Goal: Information Seeking & Learning: Check status

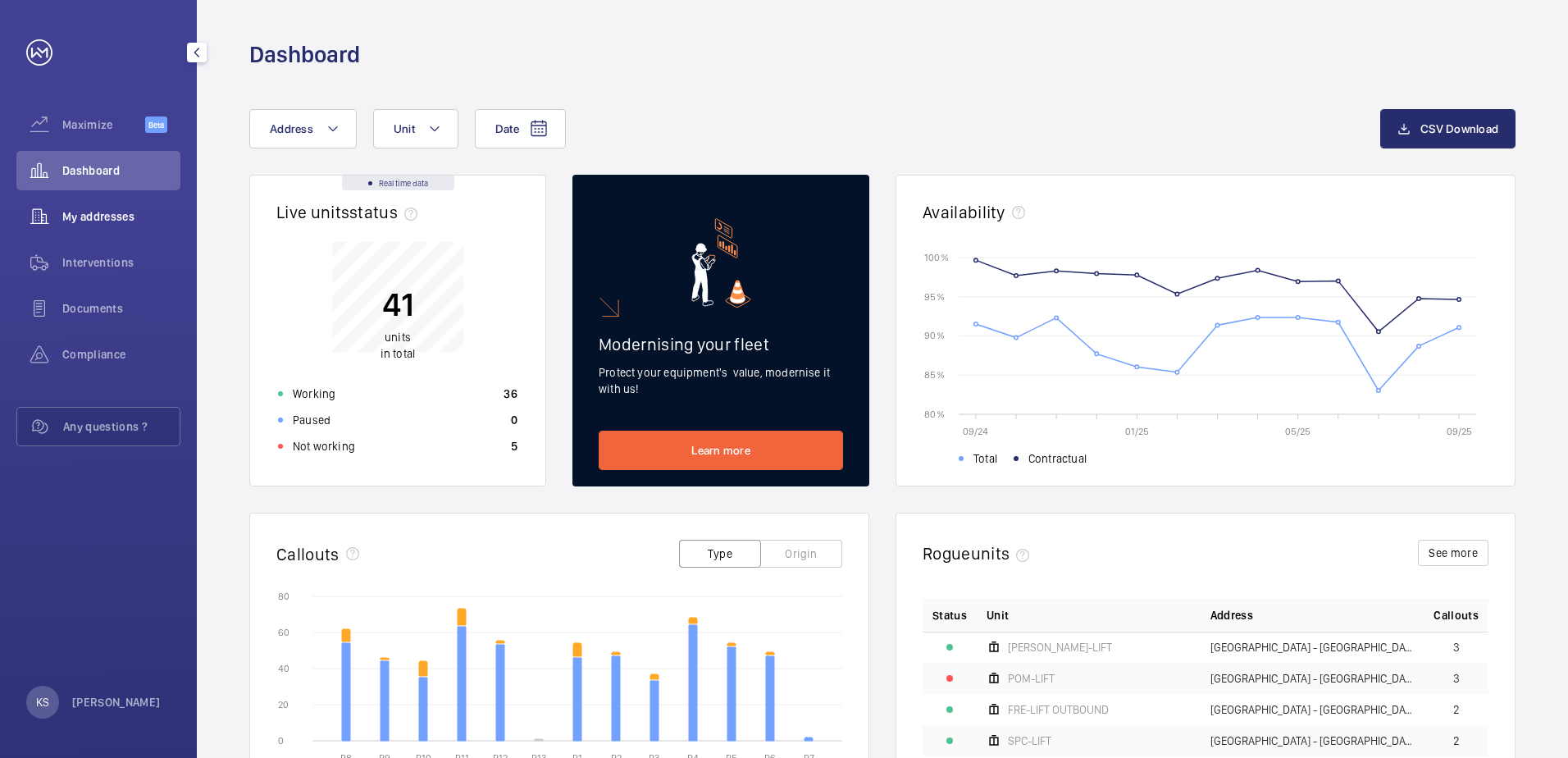
click at [121, 226] on div "My addresses" at bounding box center [98, 216] width 164 height 39
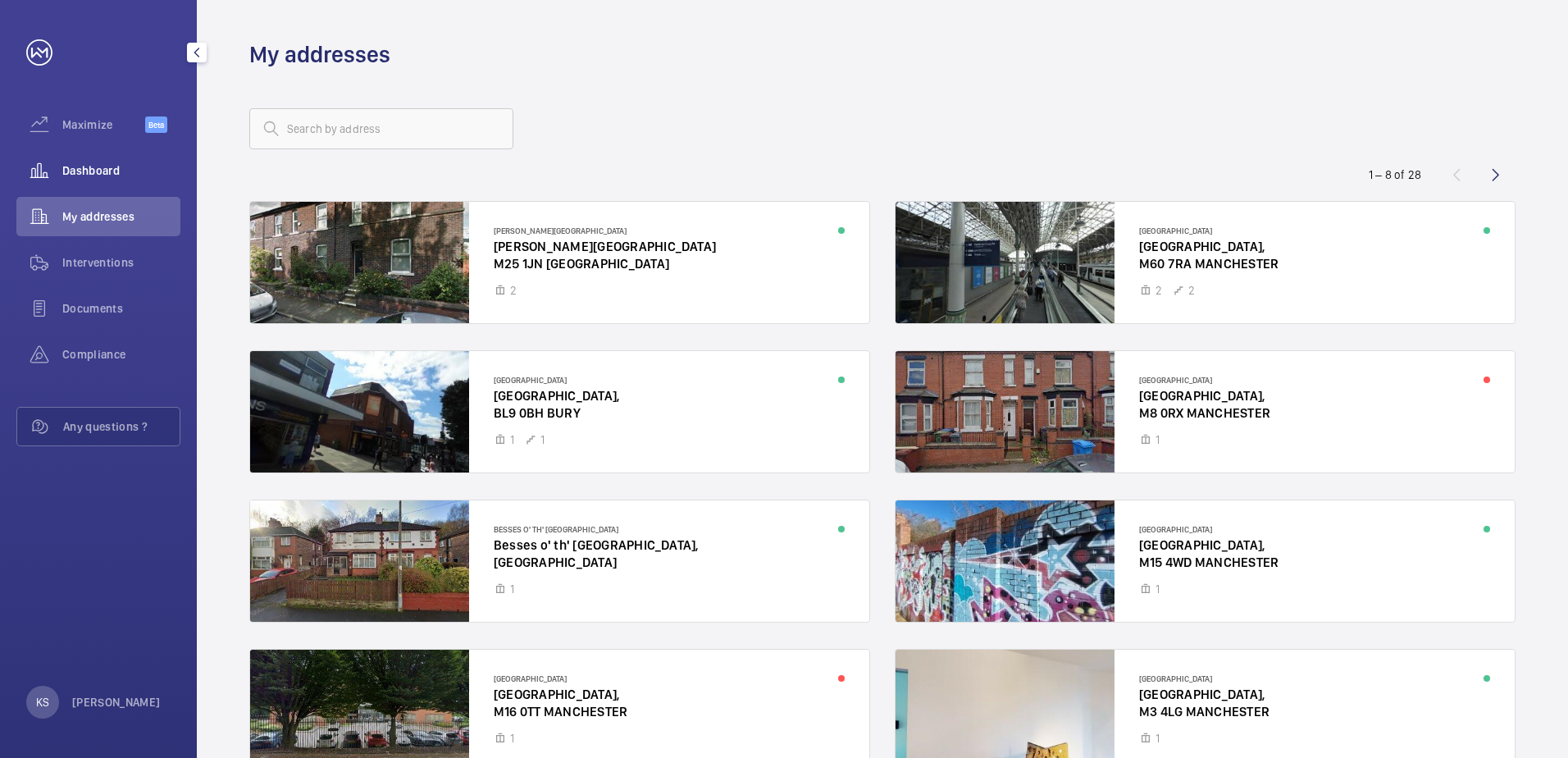
click at [116, 171] on span "Dashboard" at bounding box center [121, 171] width 118 height 17
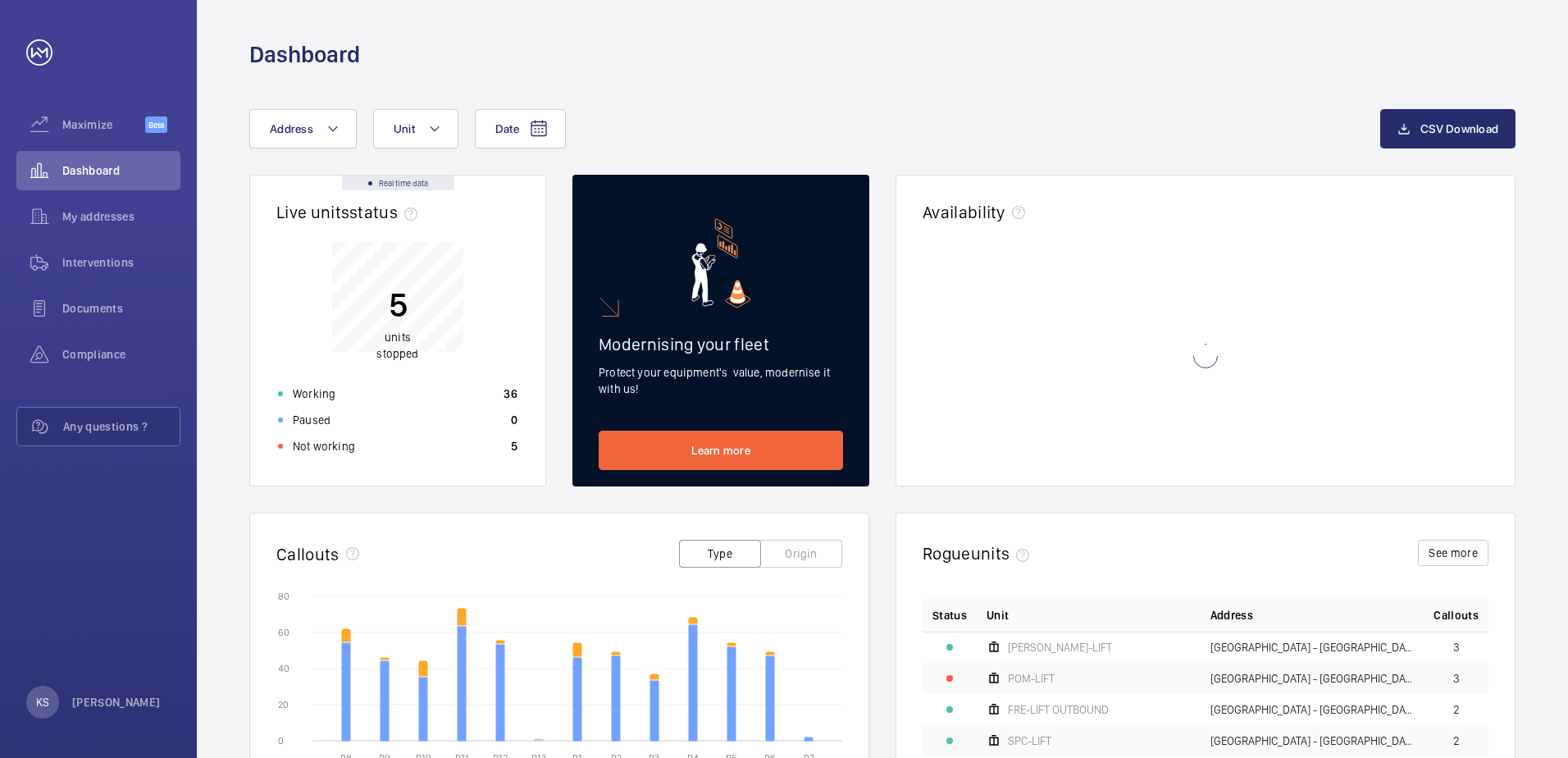
click at [468, 438] on div "Not working 5" at bounding box center [397, 445] width 259 height 26
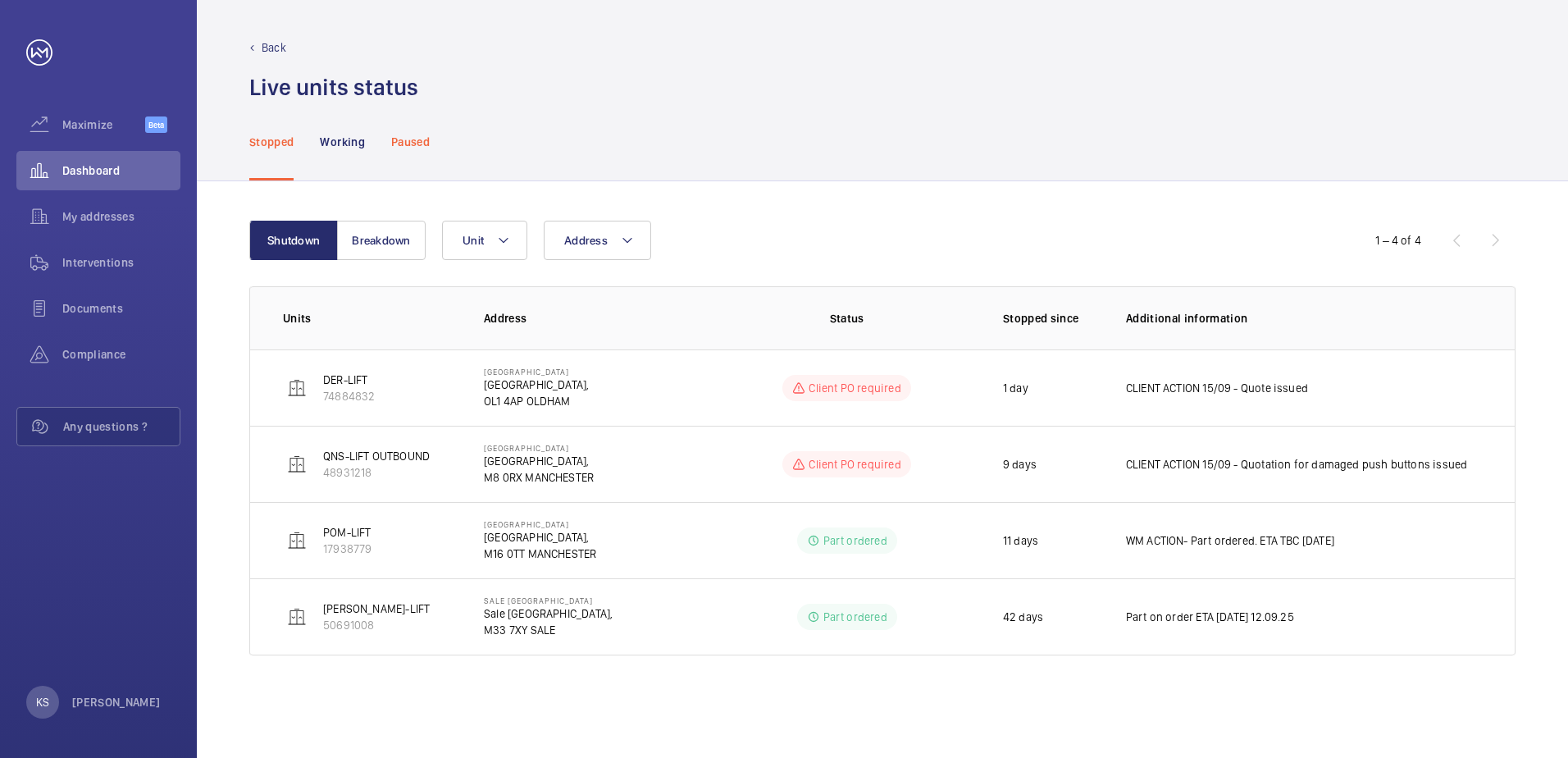
click at [402, 152] on div "Paused" at bounding box center [411, 141] width 39 height 78
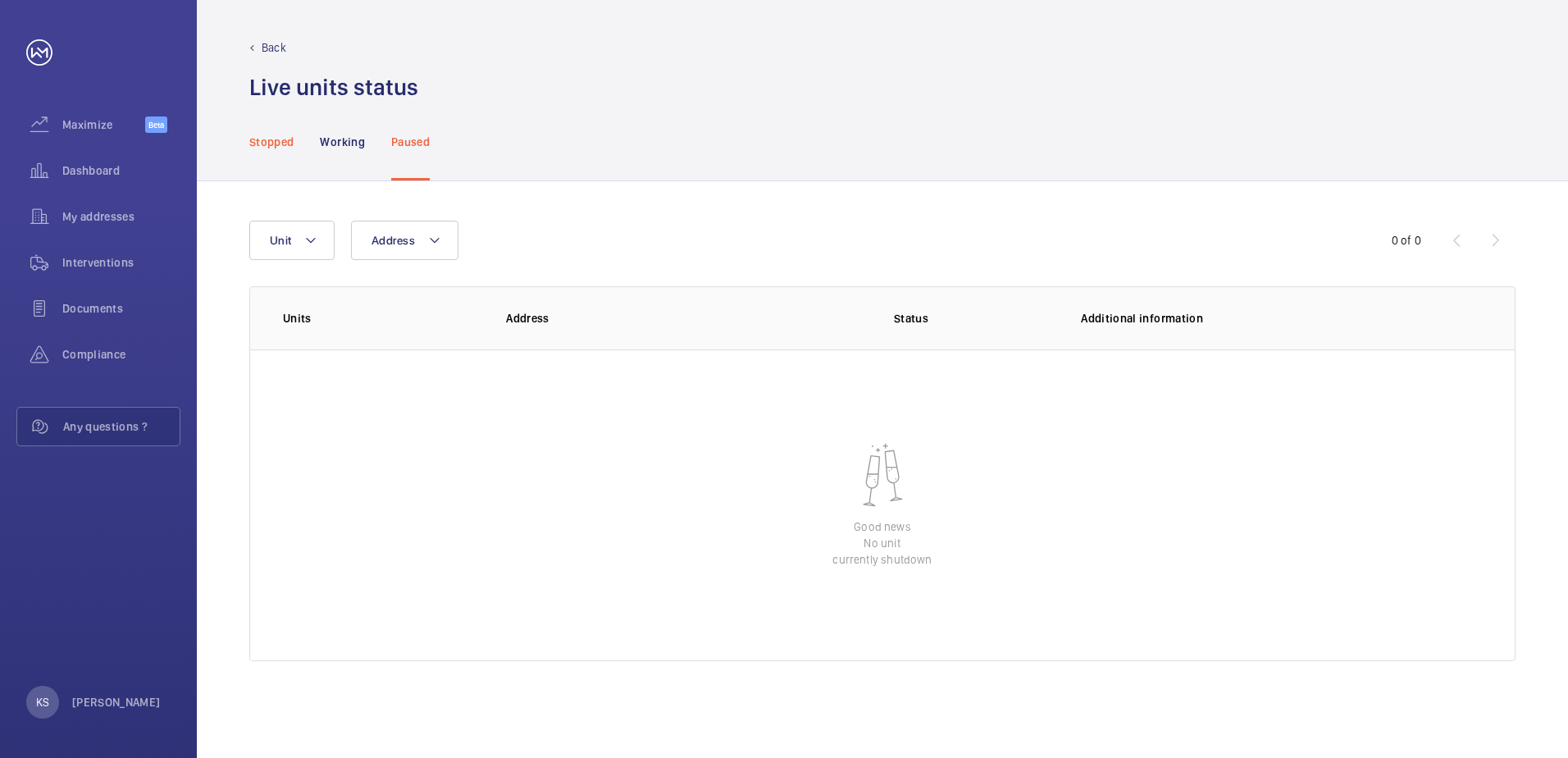
click at [289, 148] on p "Stopped" at bounding box center [271, 141] width 44 height 17
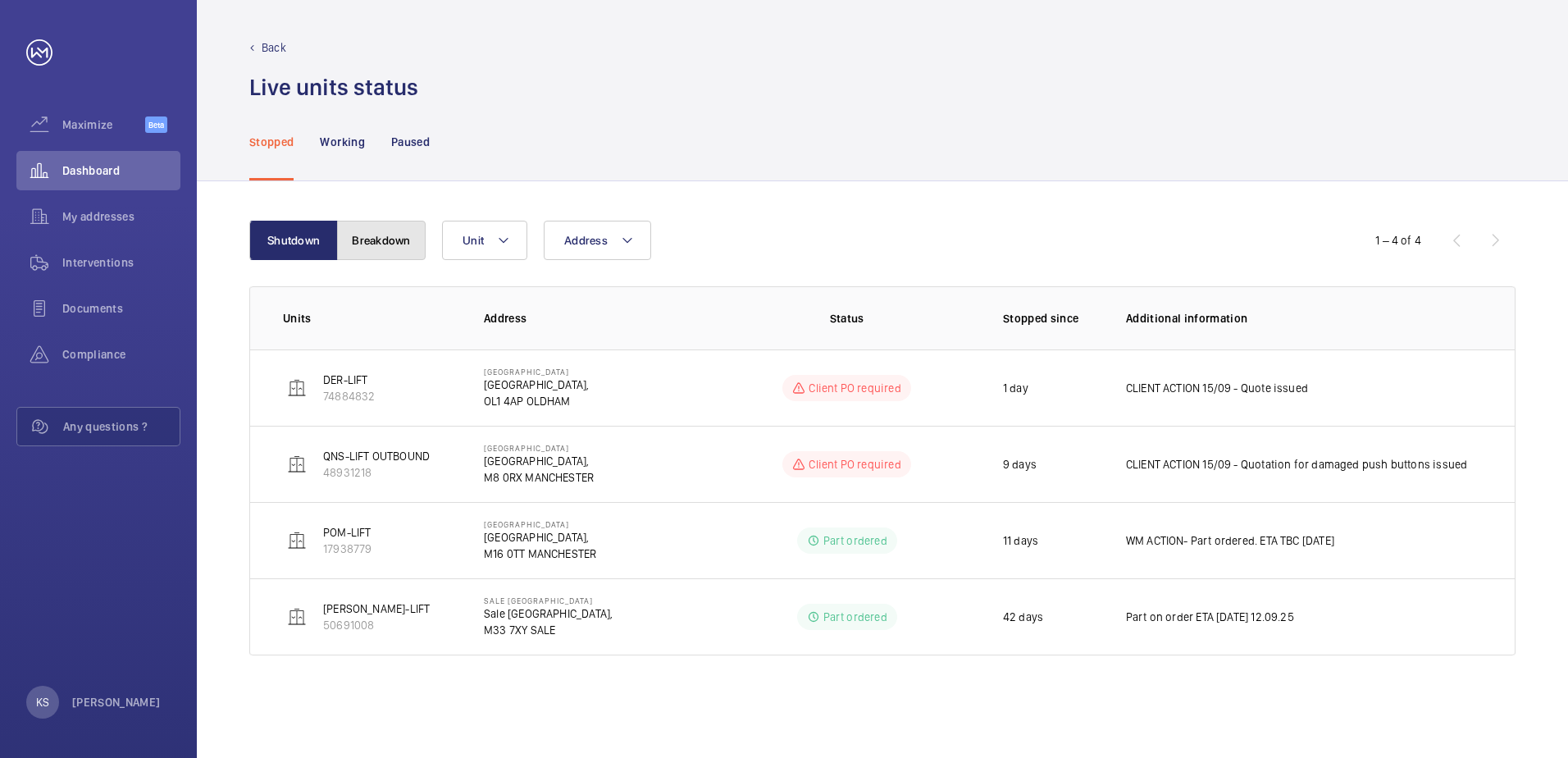
click at [401, 236] on button "Breakdown" at bounding box center [381, 240] width 89 height 39
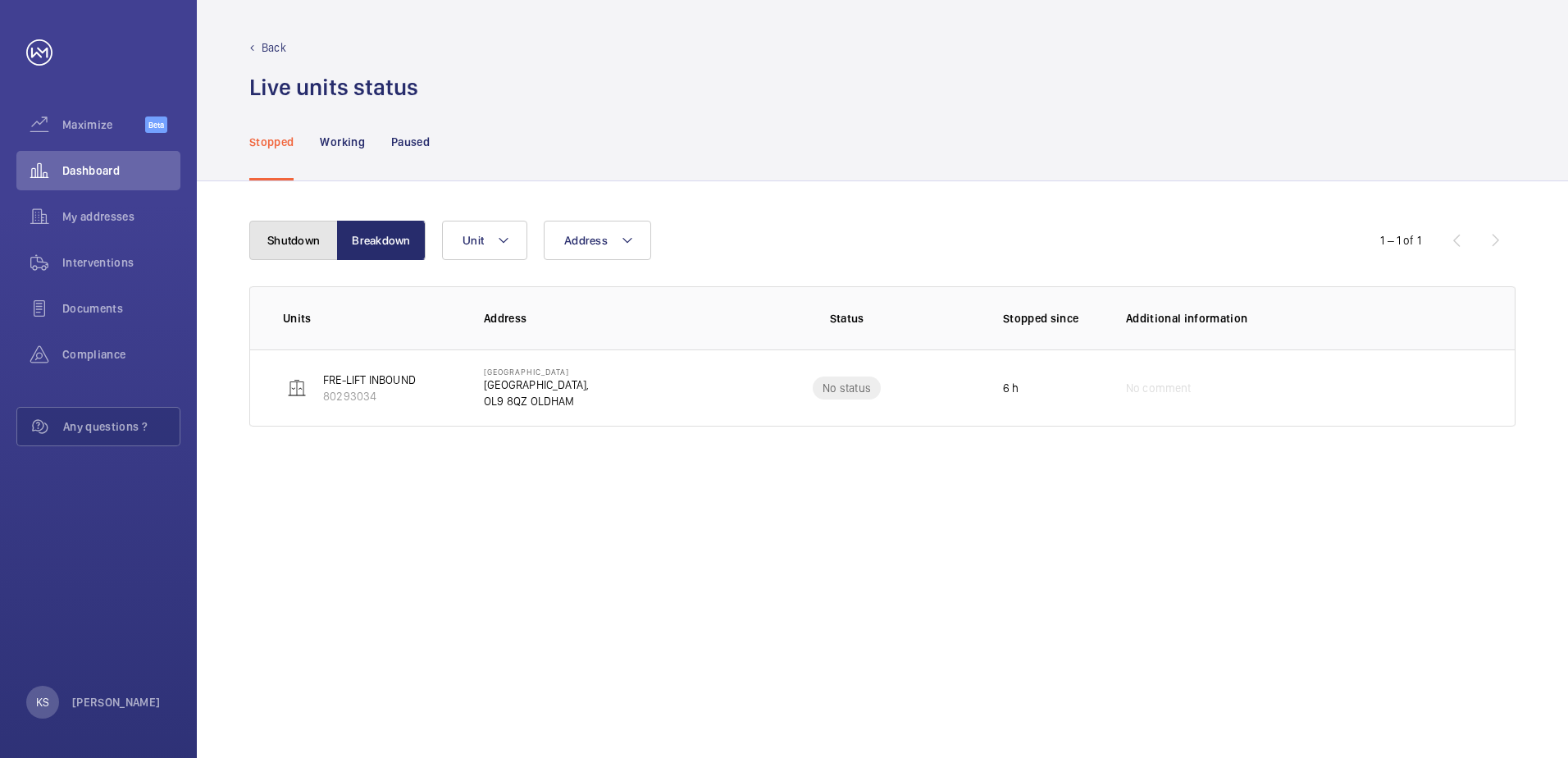
click at [317, 249] on button "Shutdown" at bounding box center [293, 240] width 89 height 39
